Goal: Task Accomplishment & Management: Complete application form

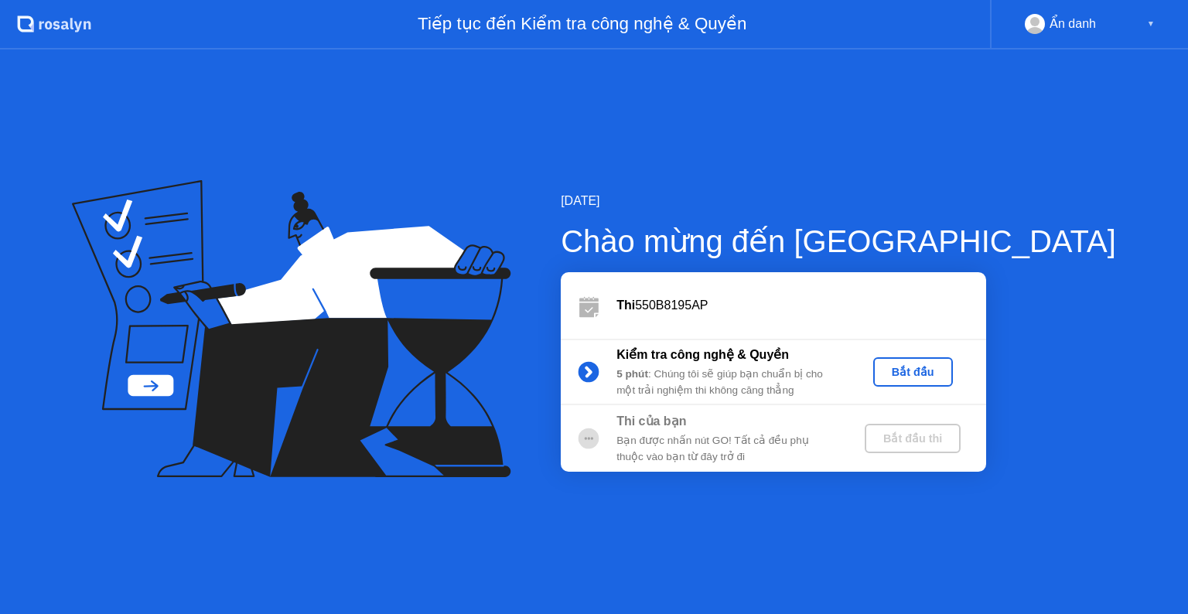
click at [947, 371] on div "Bắt đầu" at bounding box center [912, 372] width 67 height 12
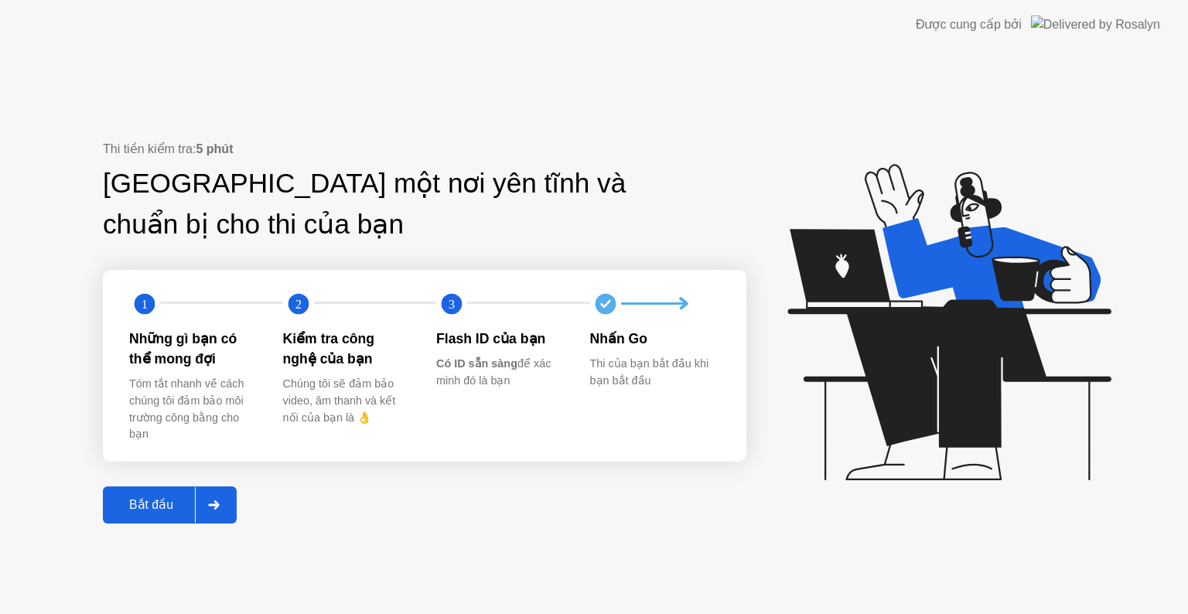
click at [213, 497] on div at bounding box center [213, 505] width 37 height 36
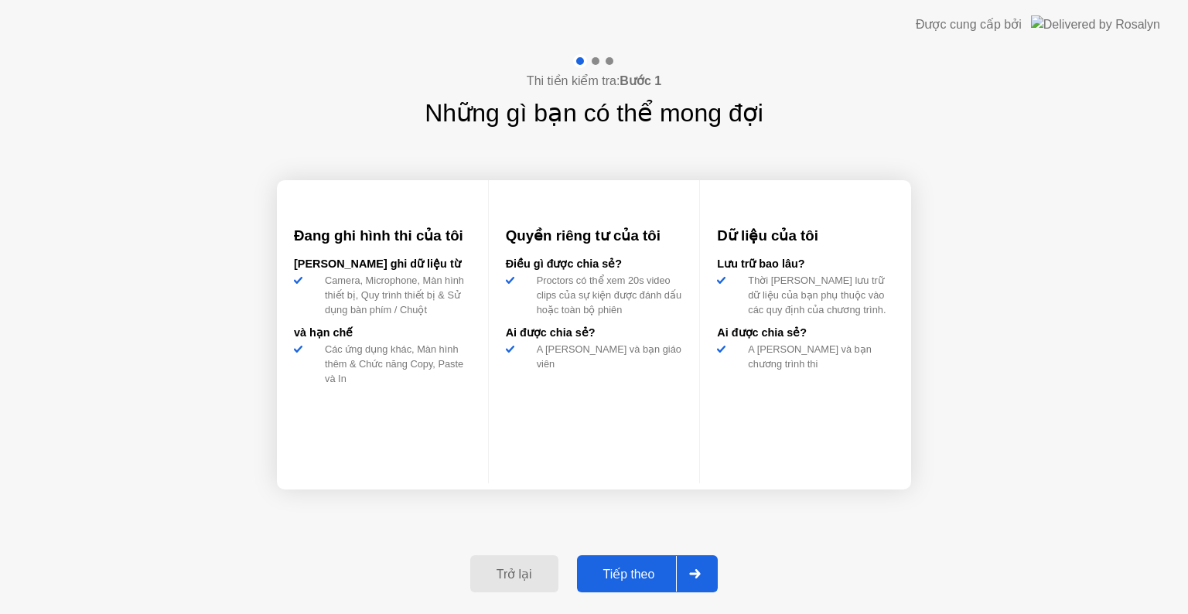
click at [698, 569] on icon at bounding box center [695, 573] width 12 height 9
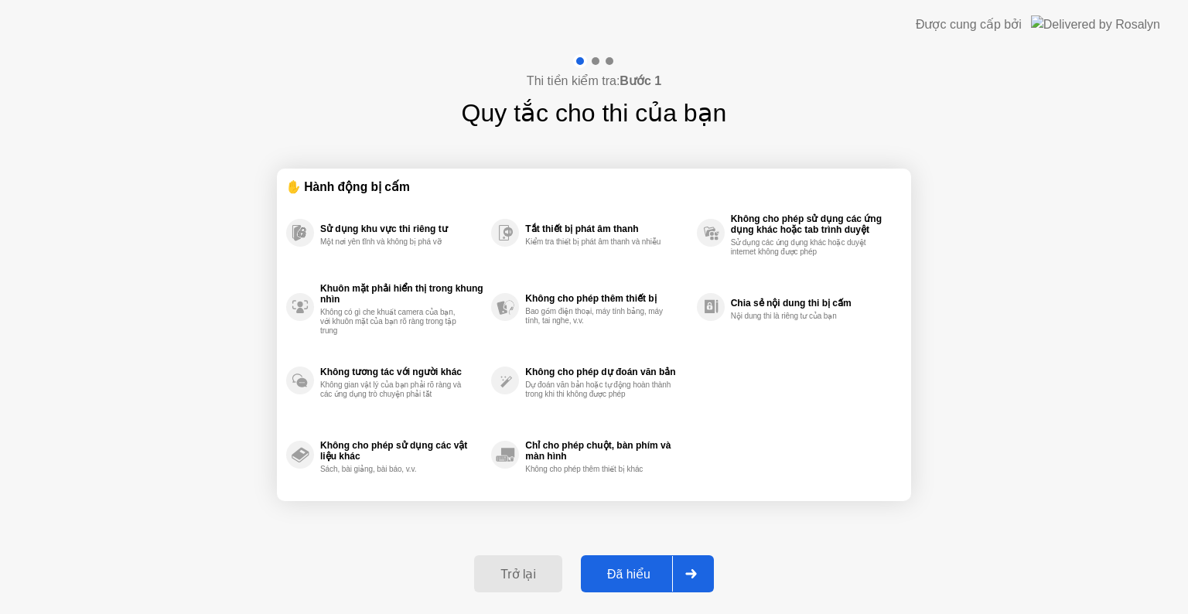
click at [677, 575] on div at bounding box center [690, 574] width 37 height 36
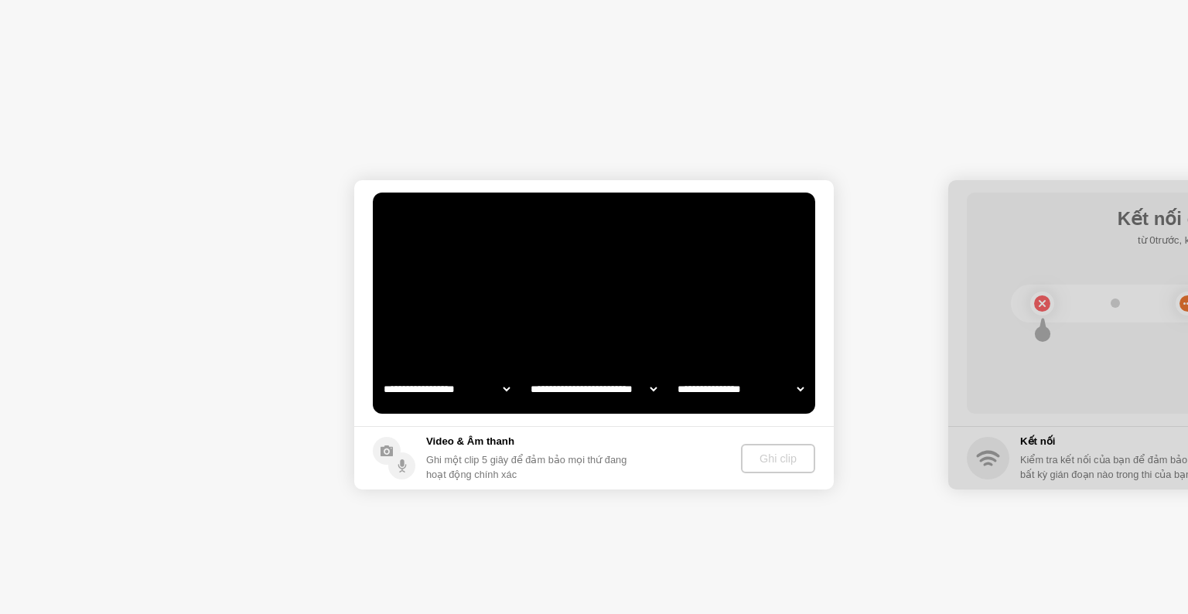
select select "**********"
select select "*******"
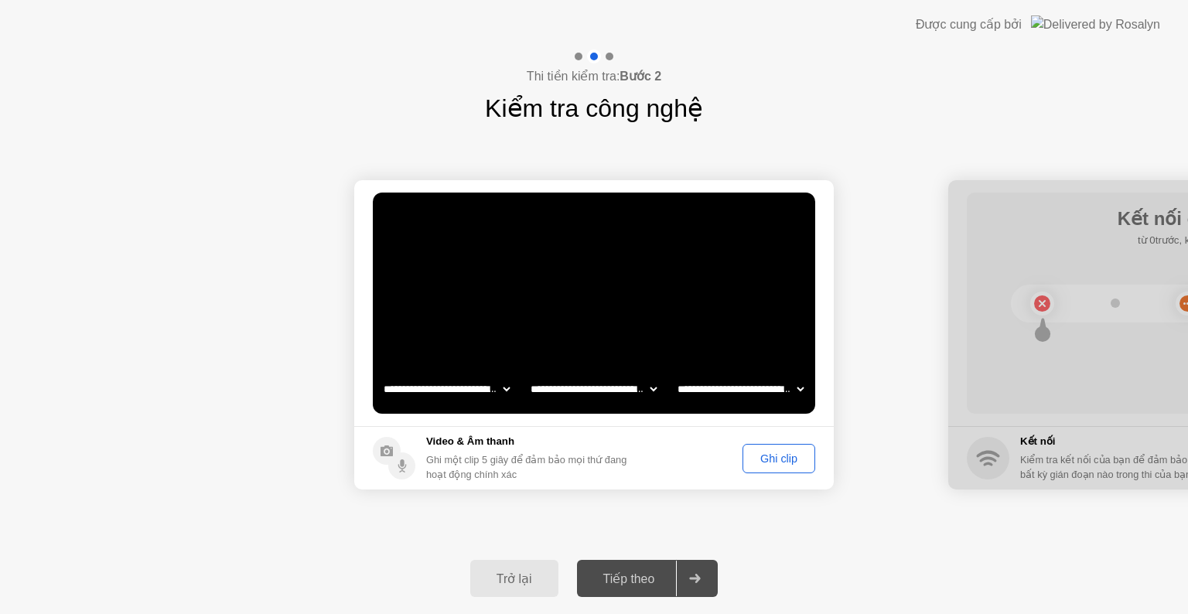
click at [652, 387] on select "**********" at bounding box center [593, 389] width 132 height 31
click at [527, 374] on select "**********" at bounding box center [593, 389] width 132 height 31
click at [735, 395] on select "**********" at bounding box center [740, 389] width 132 height 31
click at [674, 374] on select "**********" at bounding box center [740, 389] width 132 height 31
click at [794, 463] on div "Ghi clip" at bounding box center [779, 458] width 62 height 12
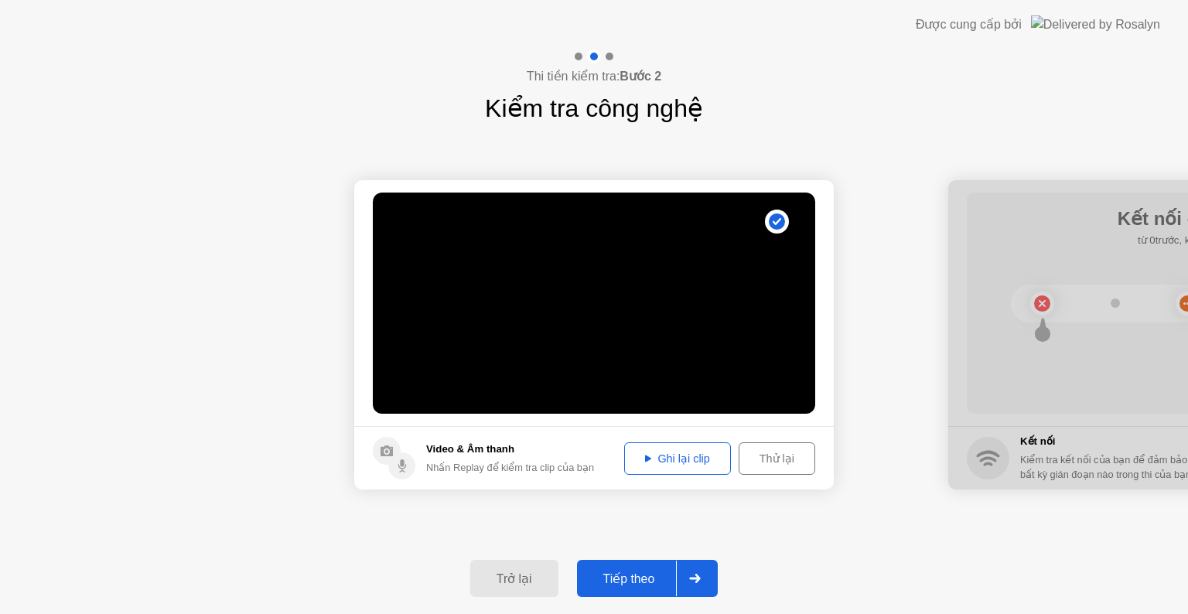
click at [691, 585] on div at bounding box center [694, 579] width 37 height 36
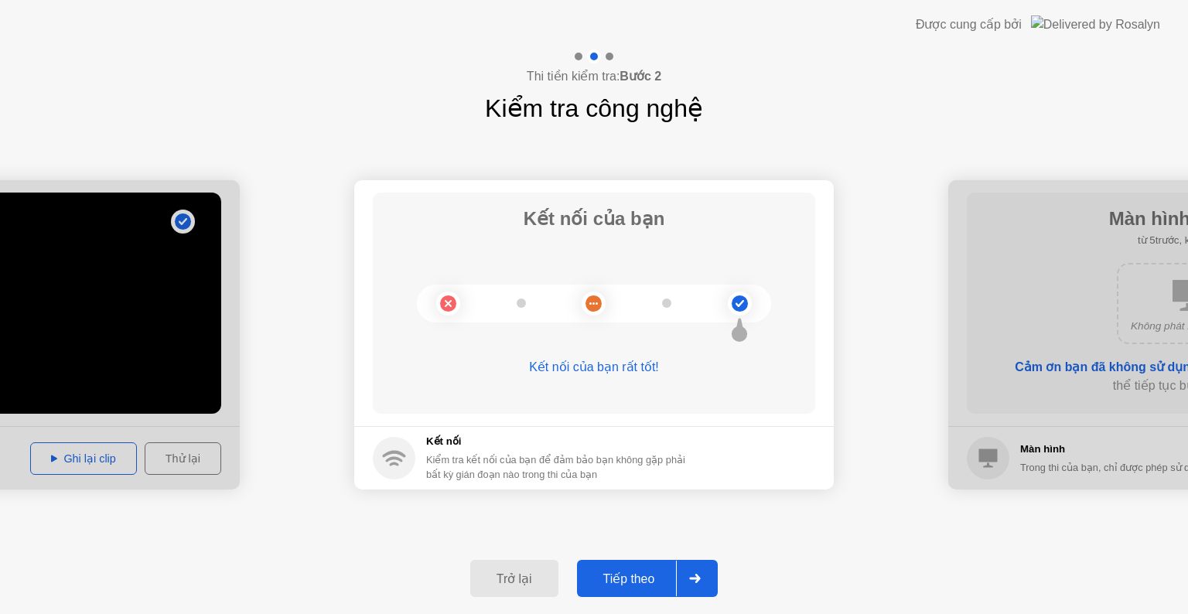
click at [705, 586] on div at bounding box center [694, 579] width 37 height 36
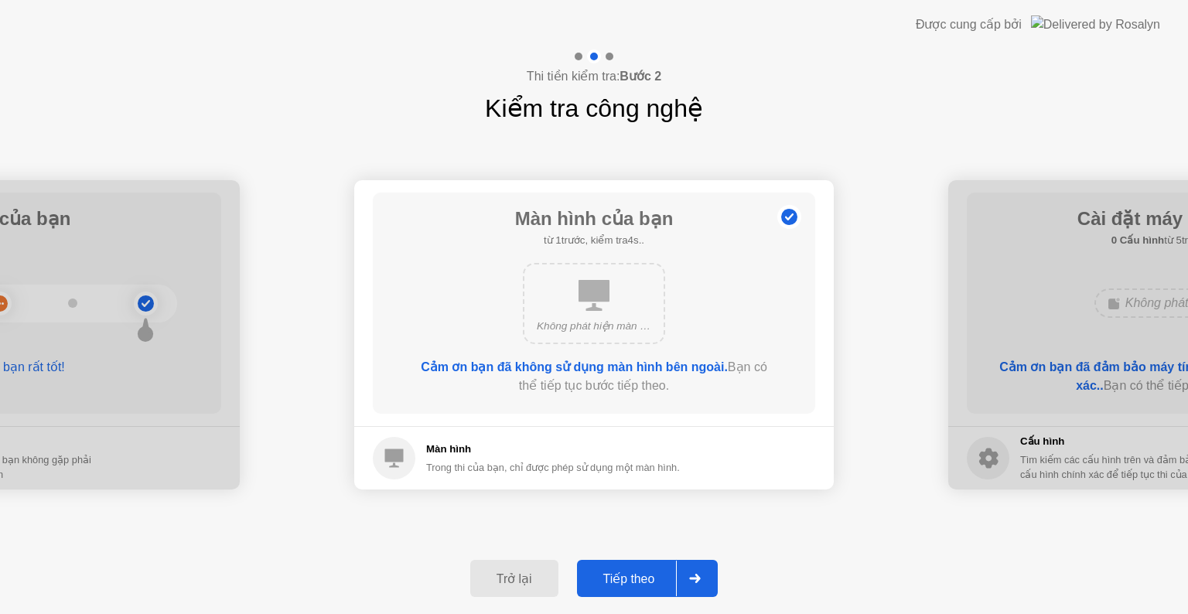
click at [705, 578] on div at bounding box center [694, 579] width 37 height 36
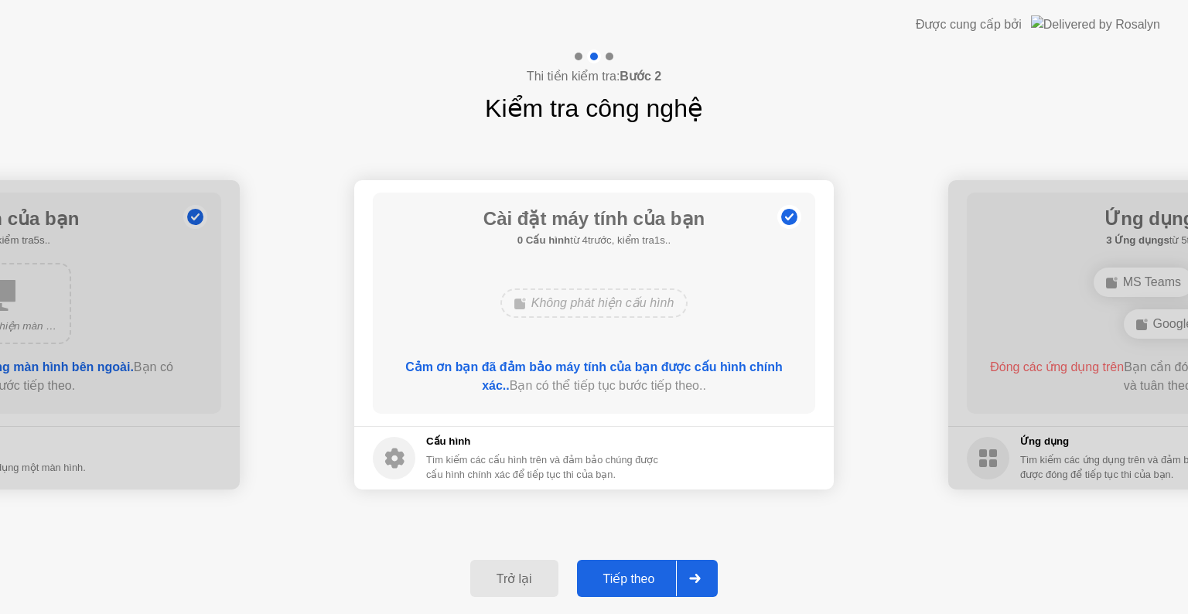
click at [705, 578] on div at bounding box center [694, 579] width 37 height 36
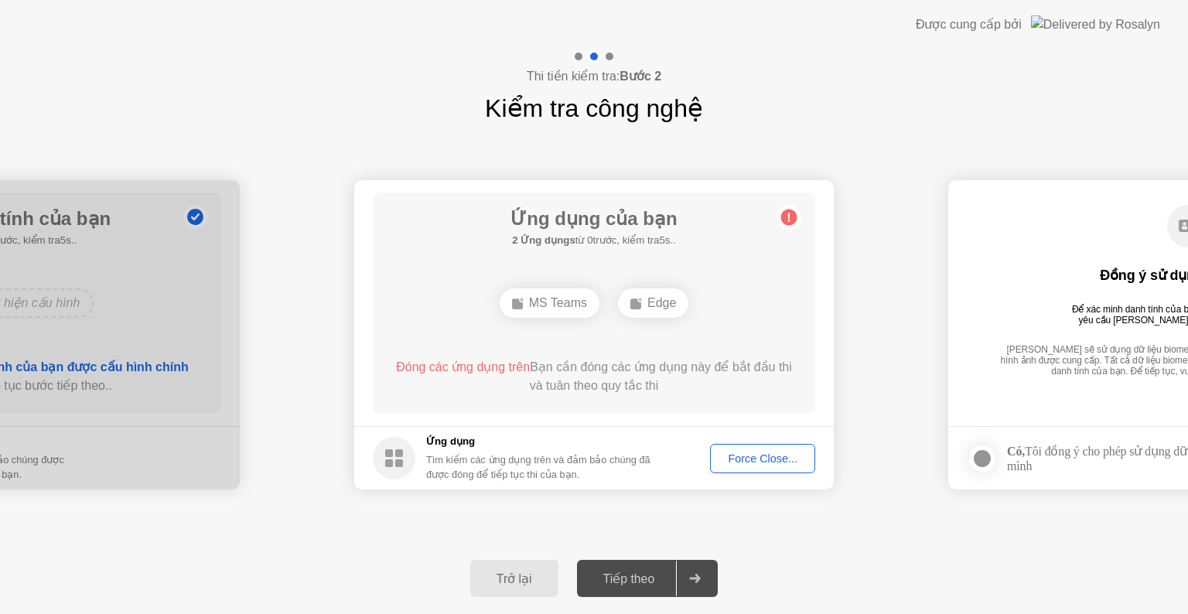
click at [771, 452] on div "Force Close..." at bounding box center [762, 458] width 94 height 12
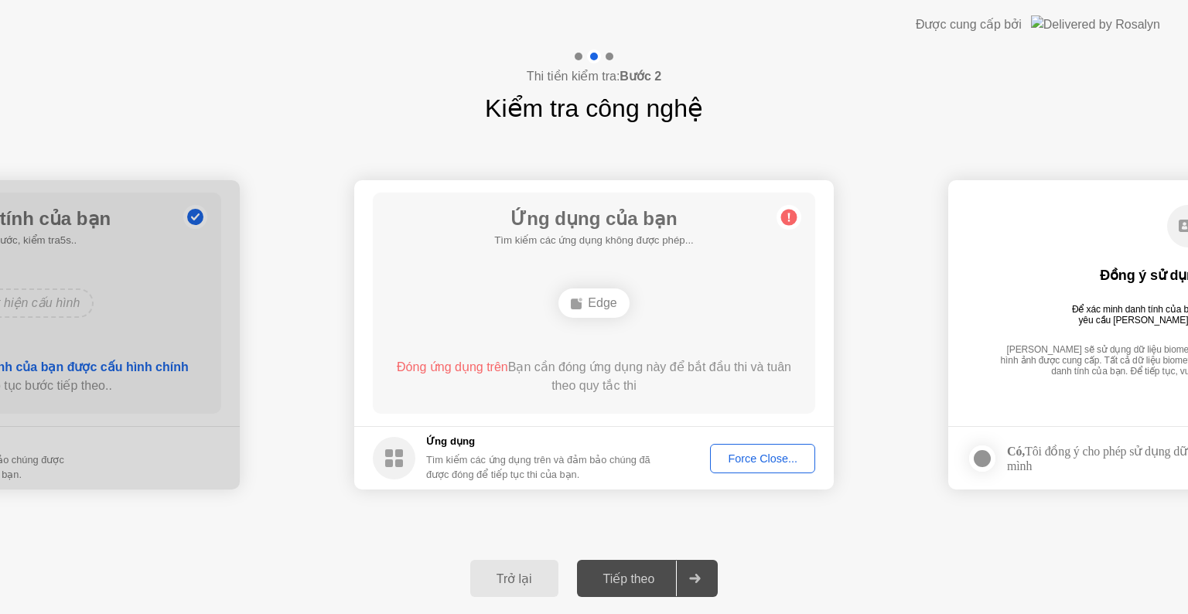
click at [763, 455] on div "Force Close..." at bounding box center [762, 458] width 94 height 12
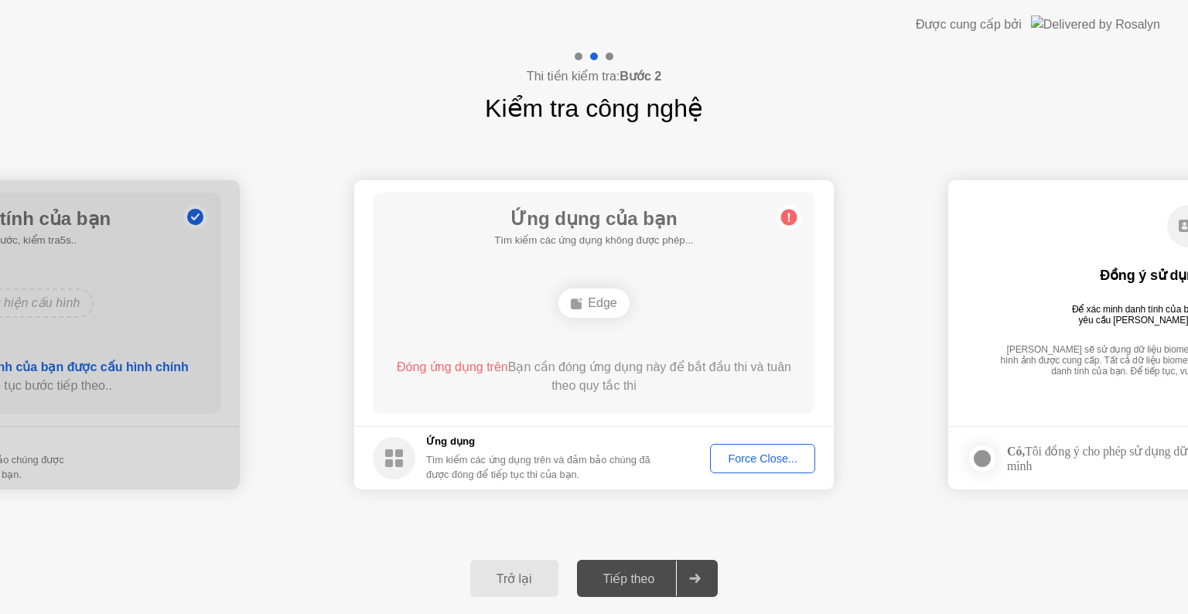
click at [616, 301] on div "Edge" at bounding box center [593, 302] width 70 height 29
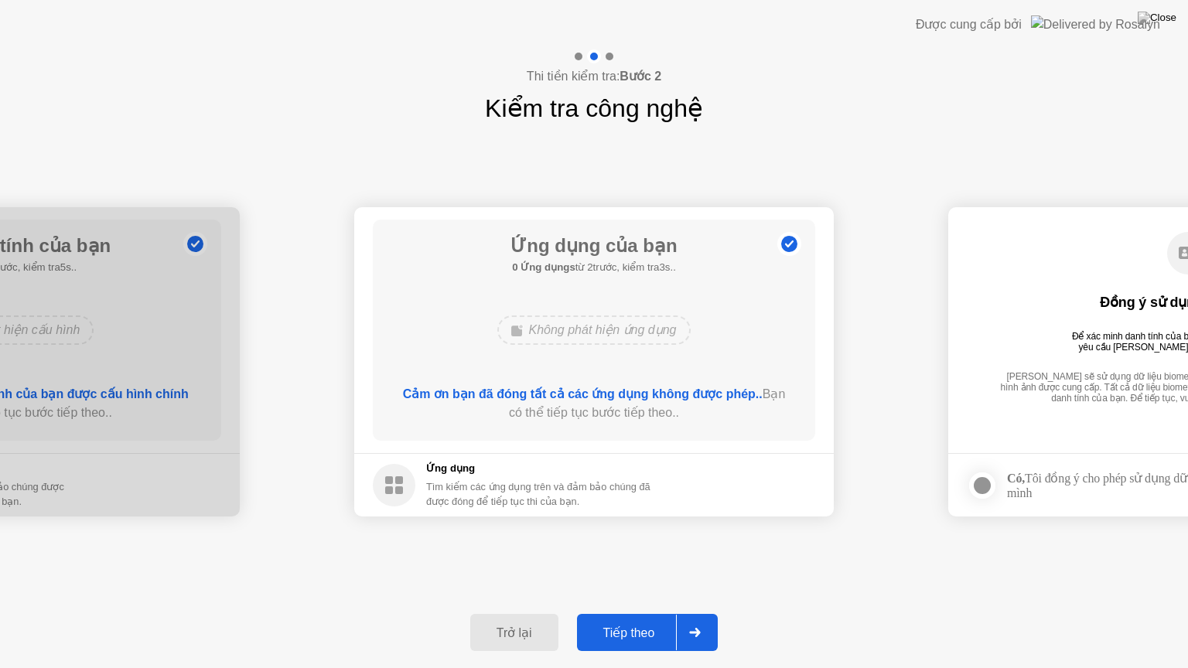
click at [688, 613] on div at bounding box center [694, 633] width 37 height 36
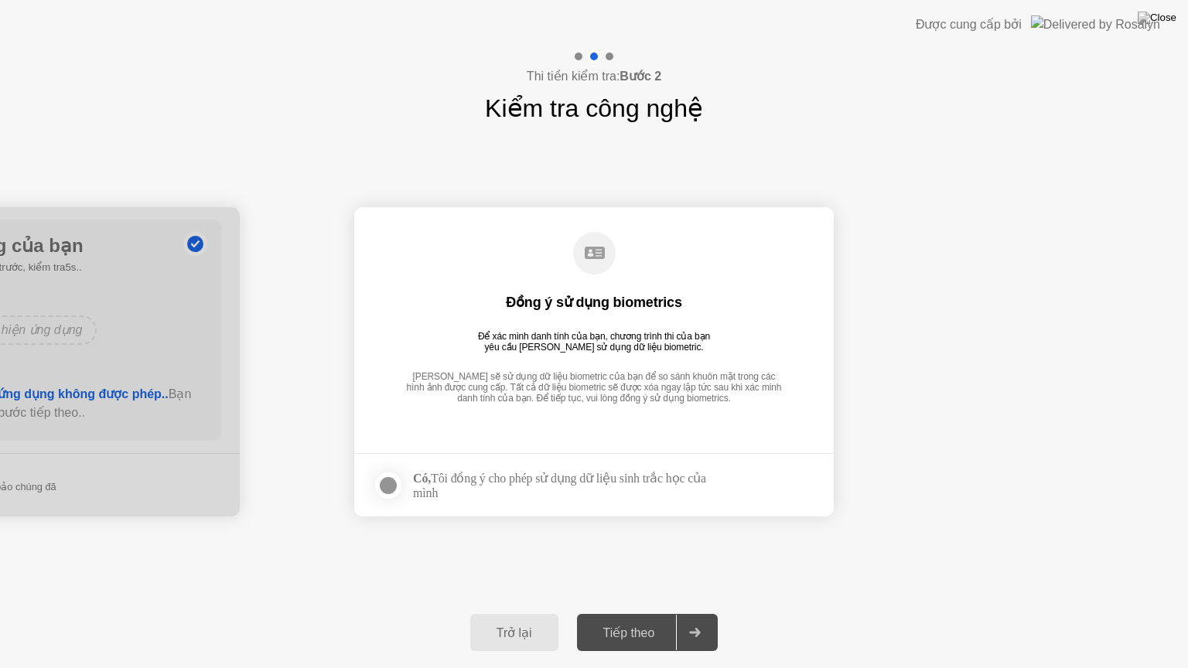
click at [390, 490] on div at bounding box center [388, 485] width 19 height 19
click at [681, 613] on div at bounding box center [694, 633] width 37 height 36
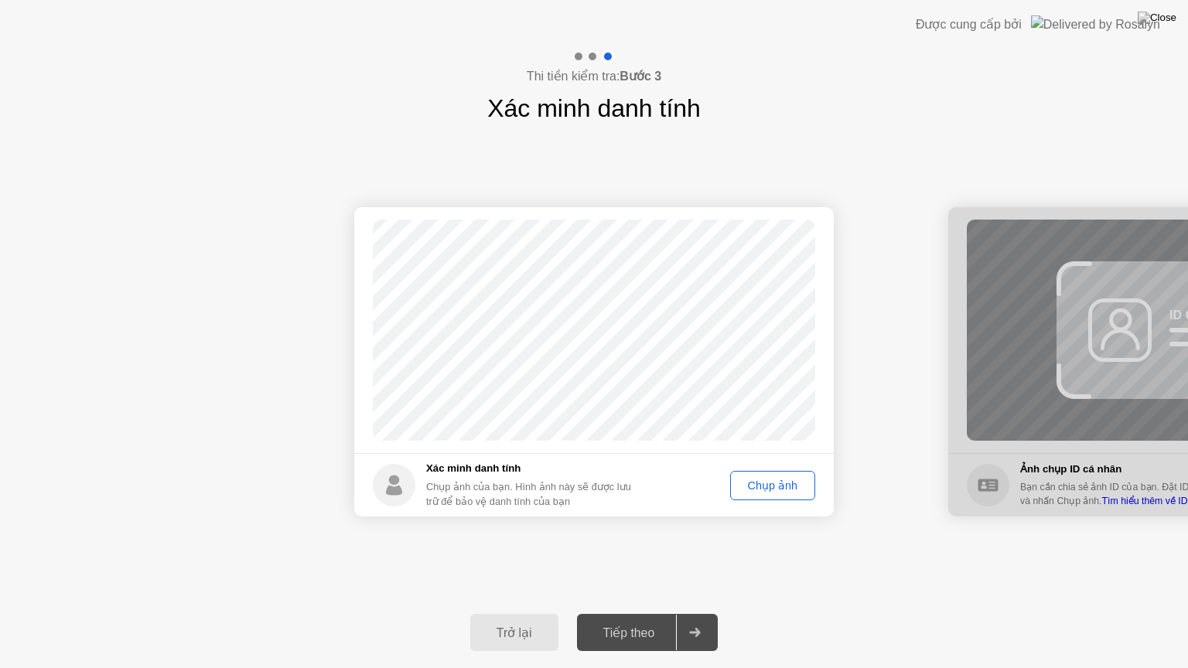
click at [774, 483] on div "Chụp ảnh" at bounding box center [772, 485] width 74 height 12
click at [789, 479] on div "Chụp lại" at bounding box center [775, 485] width 67 height 12
click at [789, 479] on div "Chụp ảnh" at bounding box center [772, 485] width 74 height 12
click at [789, 497] on button "Chụp lại" at bounding box center [776, 485] width 78 height 29
click at [789, 497] on button "Chụp ảnh" at bounding box center [772, 485] width 85 height 29
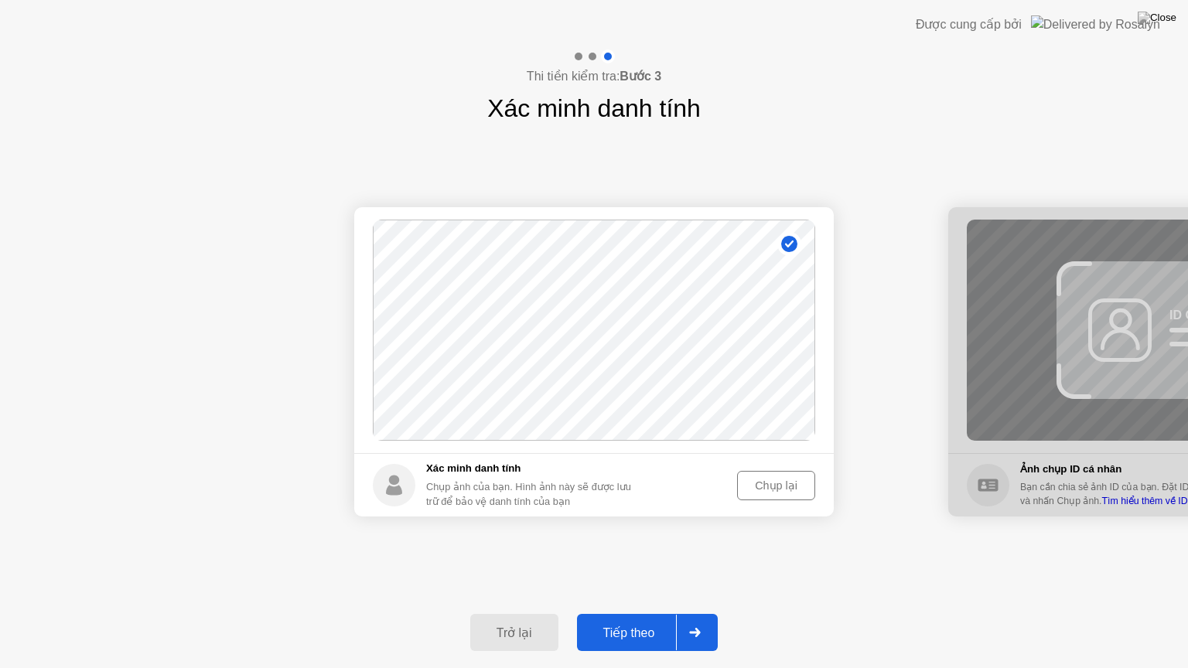
click at [797, 490] on div "Chụp lại" at bounding box center [775, 485] width 67 height 12
click at [797, 490] on div "Chụp ảnh" at bounding box center [772, 485] width 74 height 12
click at [797, 490] on div "Chụp lại" at bounding box center [775, 485] width 67 height 12
click at [797, 490] on div "Chụp ảnh" at bounding box center [772, 485] width 74 height 12
click at [688, 613] on div at bounding box center [694, 633] width 37 height 36
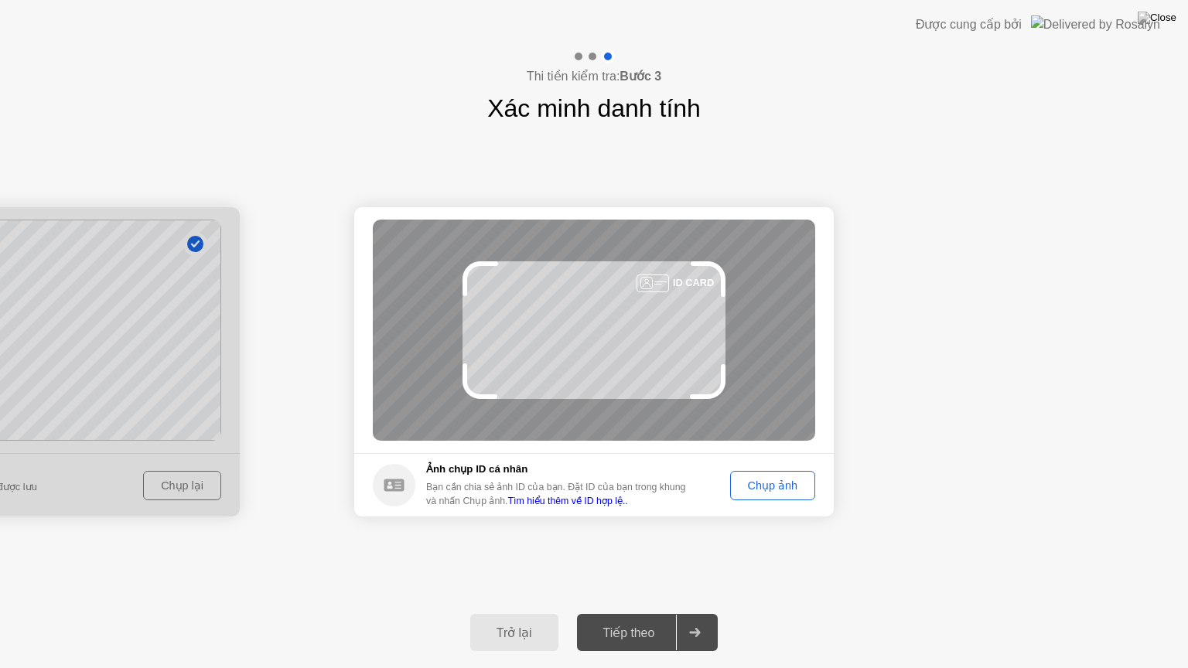
click at [770, 476] on button "Chụp ảnh" at bounding box center [772, 485] width 85 height 29
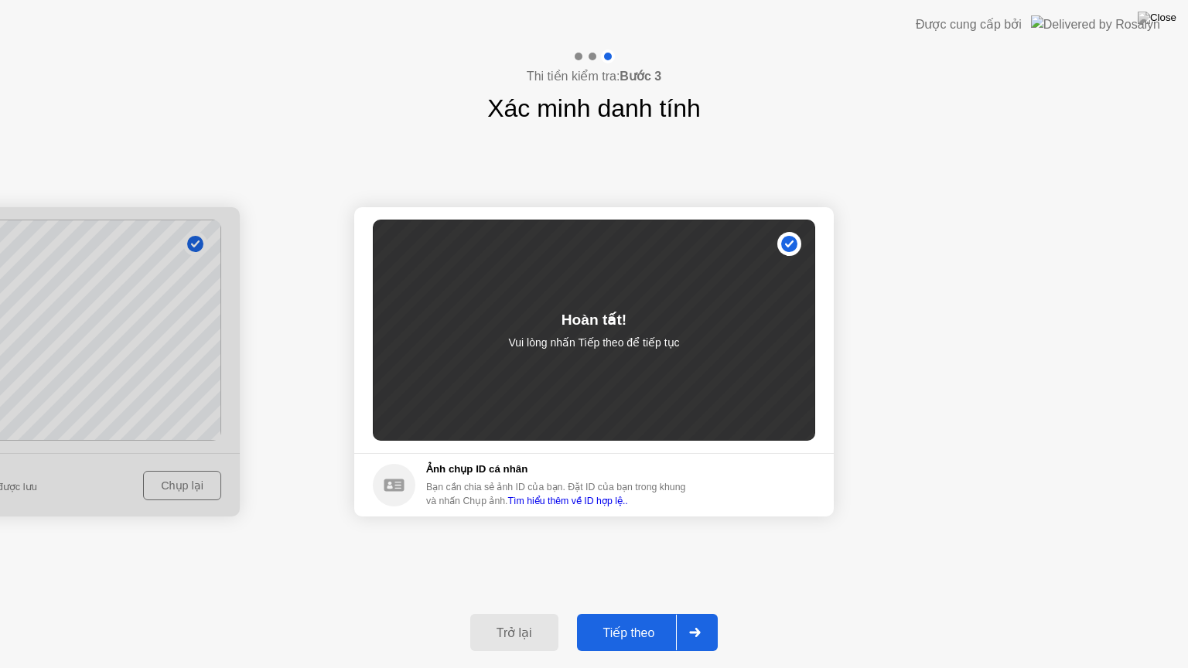
click at [709, 613] on div at bounding box center [694, 633] width 37 height 36
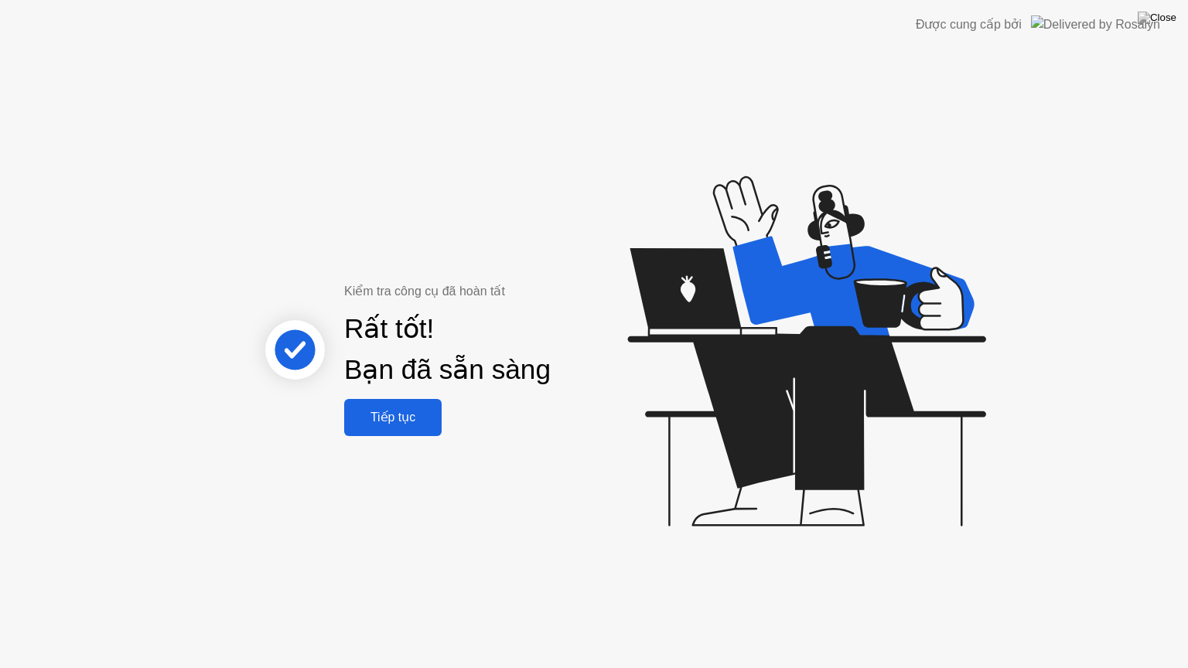
click at [432, 418] on div "Tiếp tục" at bounding box center [393, 417] width 88 height 15
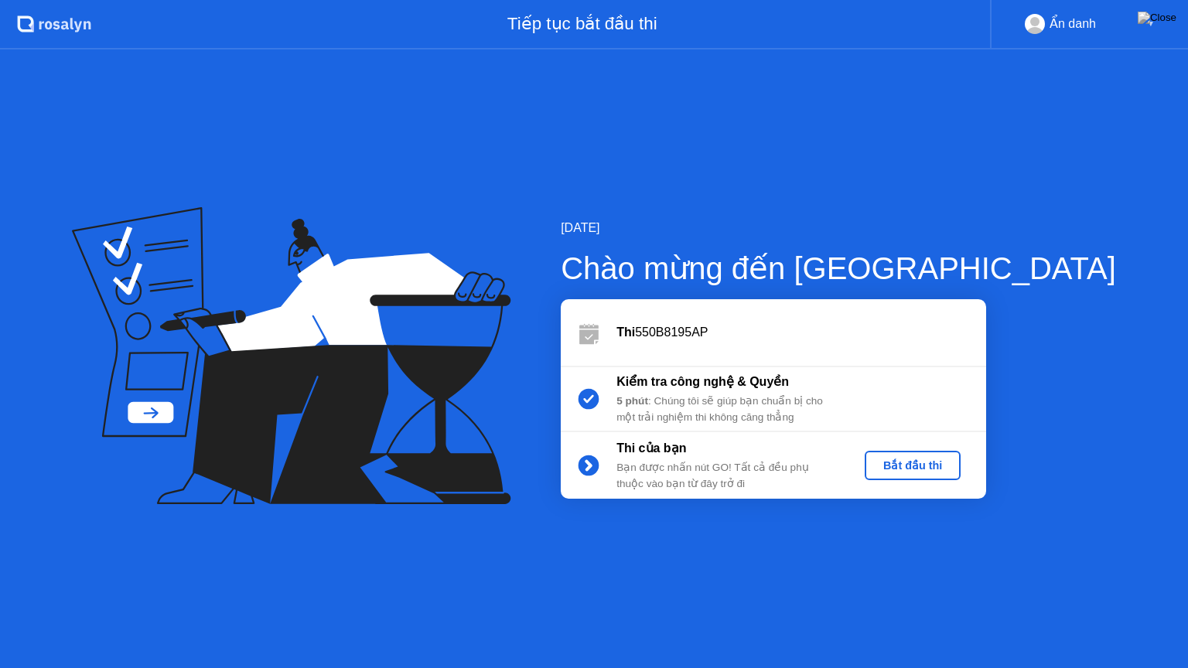
click at [954, 469] on div "Bắt đầu thi" at bounding box center [913, 465] width 84 height 12
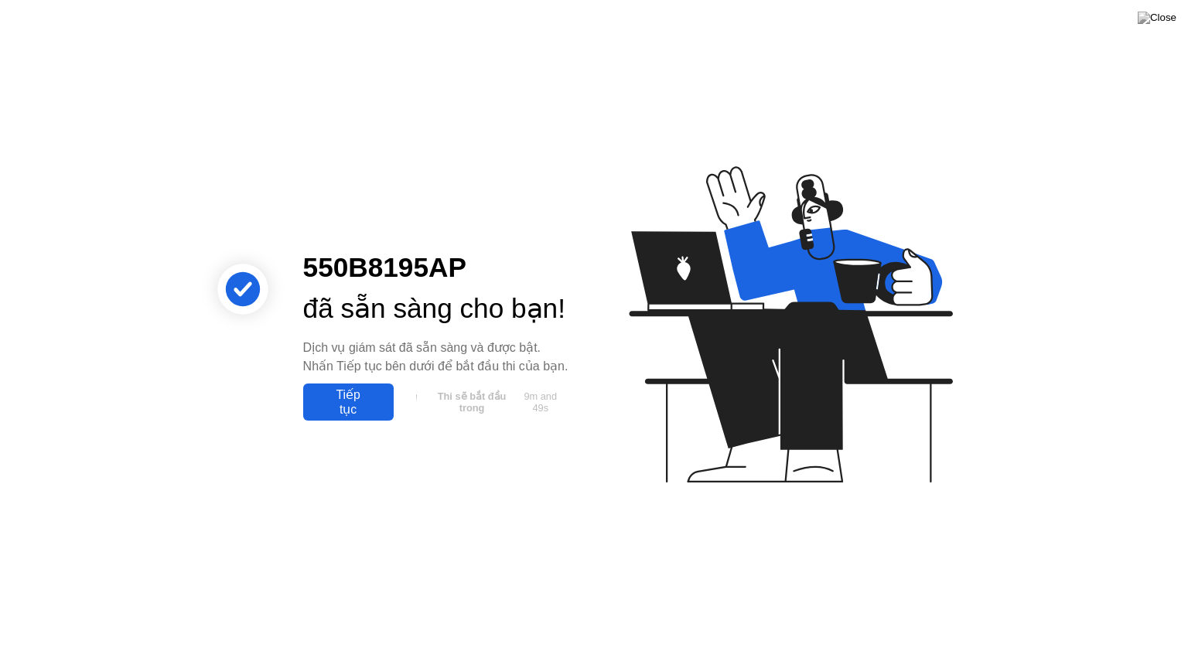
click at [333, 417] on div "Tiếp tục" at bounding box center [348, 401] width 81 height 29
